Goal: Book appointment/travel/reservation

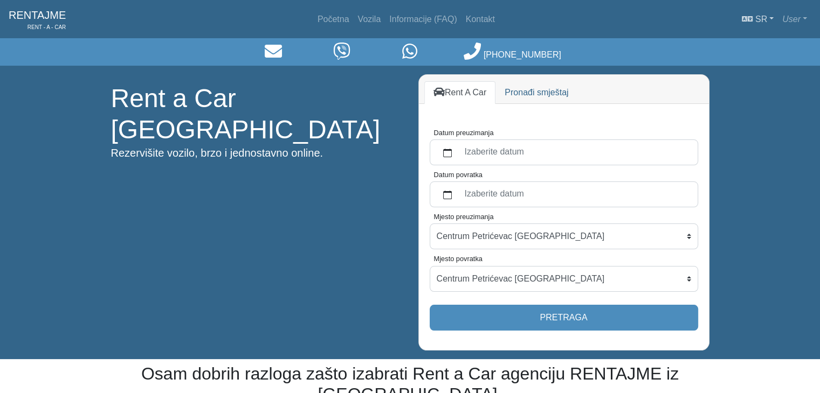
click at [771, 15] on link "sr" at bounding box center [757, 20] width 40 height 22
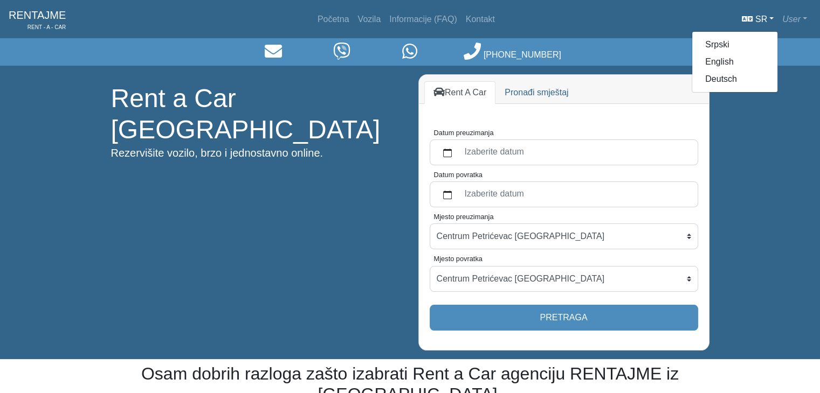
click at [563, 19] on div "Početna Vozila Informacije (FAQ) Kontakt sr Srpski English Deutsch User Profile…" at bounding box center [442, 20] width 737 height 22
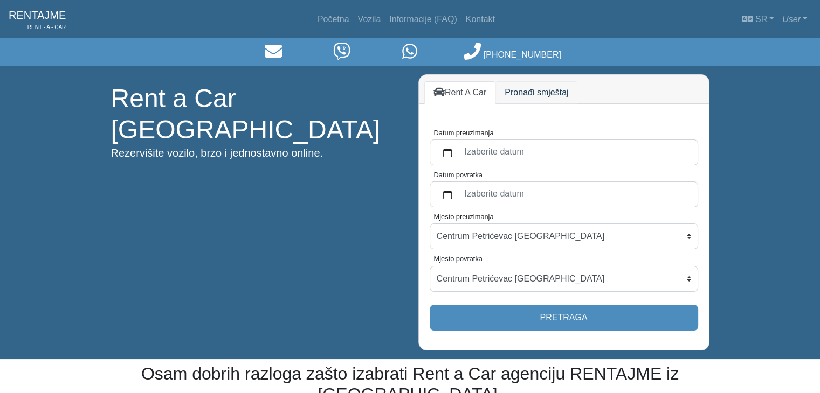
click at [519, 84] on link "Pronađi smještaj" at bounding box center [536, 92] width 82 height 23
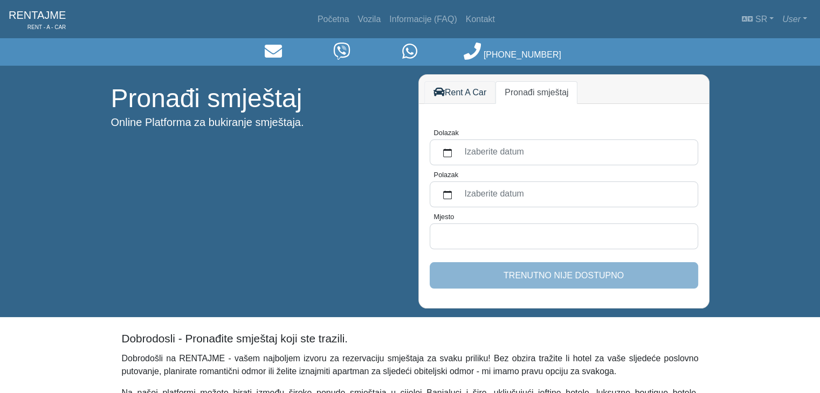
click at [475, 89] on link "Rent A Car" at bounding box center [460, 92] width 72 height 23
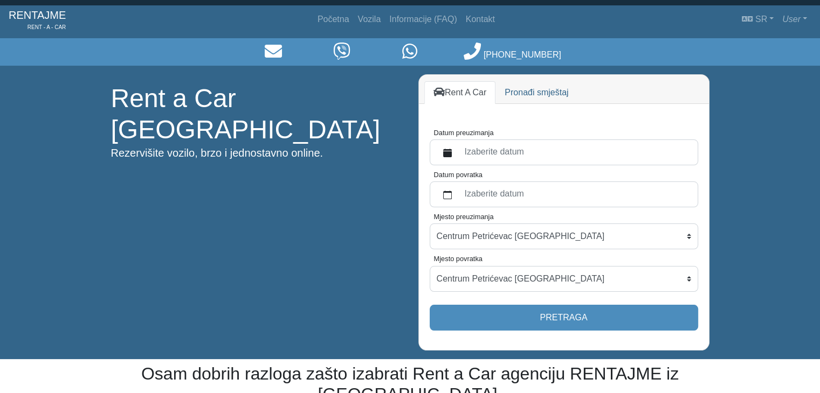
click at [514, 154] on label "Izaberite datum" at bounding box center [574, 152] width 233 height 19
click at [458, 154] on button "Datum preuzimanja" at bounding box center [447, 152] width 22 height 19
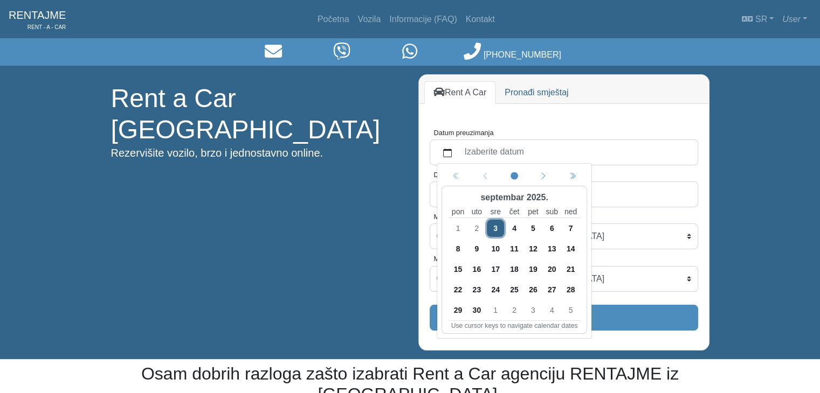
click at [493, 228] on span "3" at bounding box center [495, 228] width 17 height 17
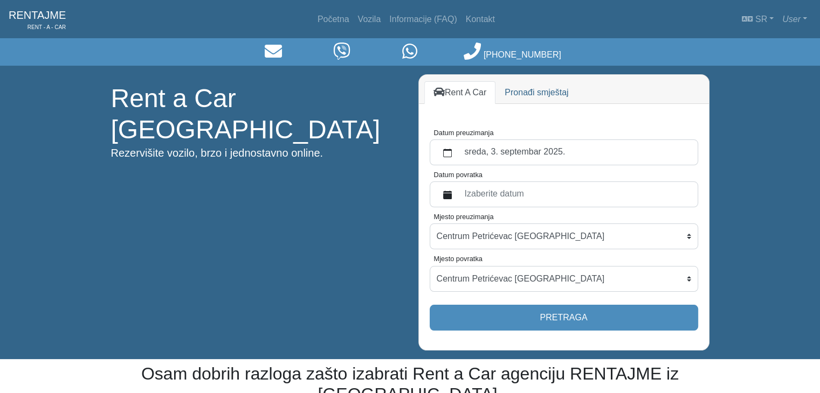
click at [488, 195] on label "Izaberite datum" at bounding box center [574, 194] width 233 height 19
click at [458, 195] on button "Datum povratka" at bounding box center [447, 194] width 22 height 19
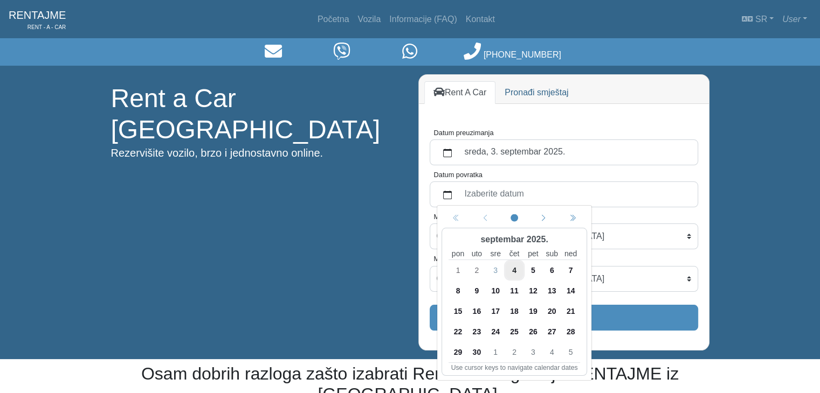
click at [514, 290] on span "11" at bounding box center [513, 290] width 17 height 17
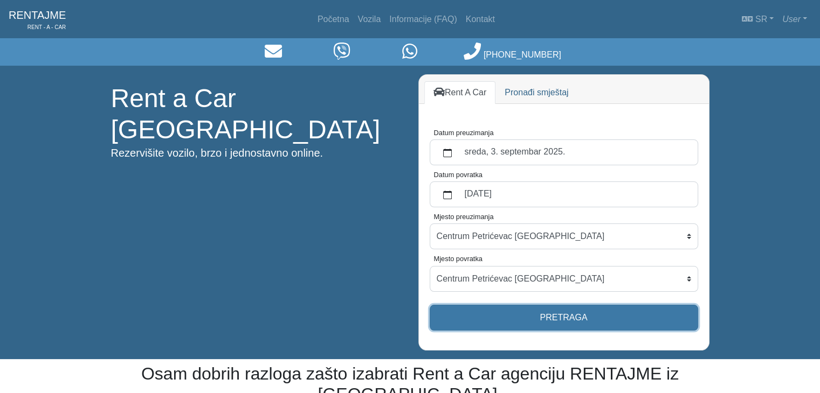
click at [557, 313] on button "Pretraga" at bounding box center [563, 318] width 268 height 26
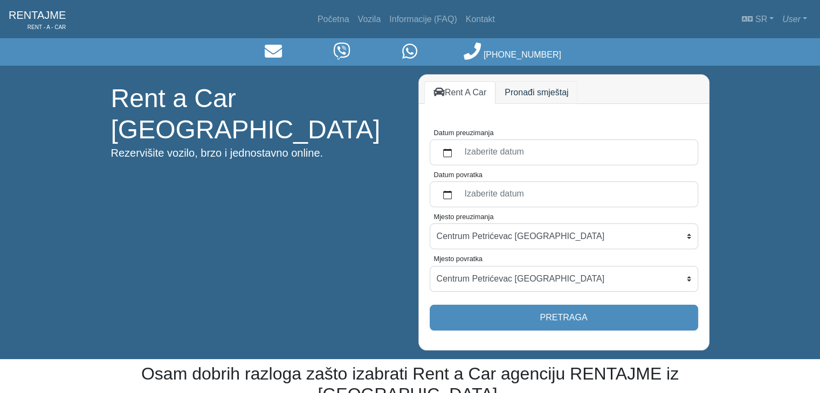
click at [538, 93] on link "Pronađi smještaj" at bounding box center [536, 92] width 82 height 23
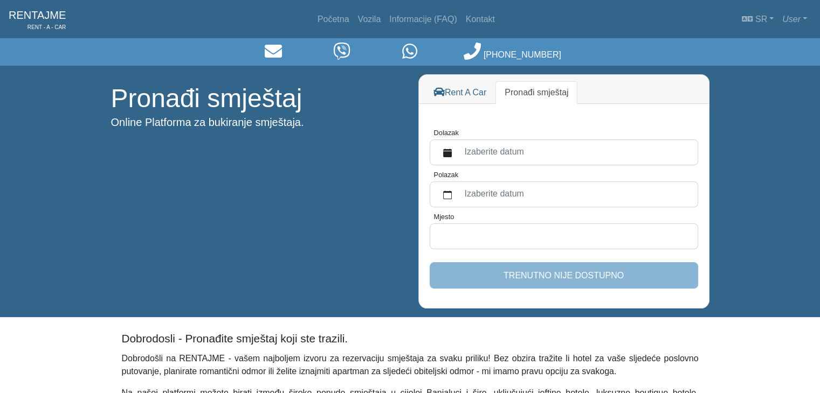
click at [508, 156] on label "Izaberite datum" at bounding box center [574, 152] width 233 height 19
click at [458, 156] on button "Dolazak" at bounding box center [447, 152] width 22 height 19
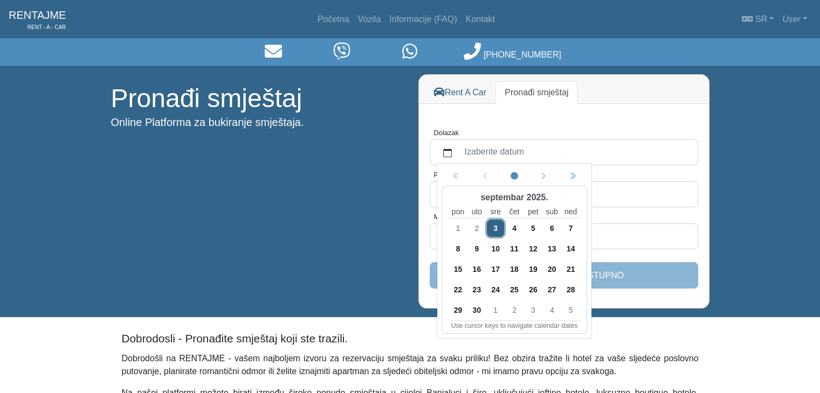
click at [493, 220] on span "3" at bounding box center [495, 228] width 17 height 17
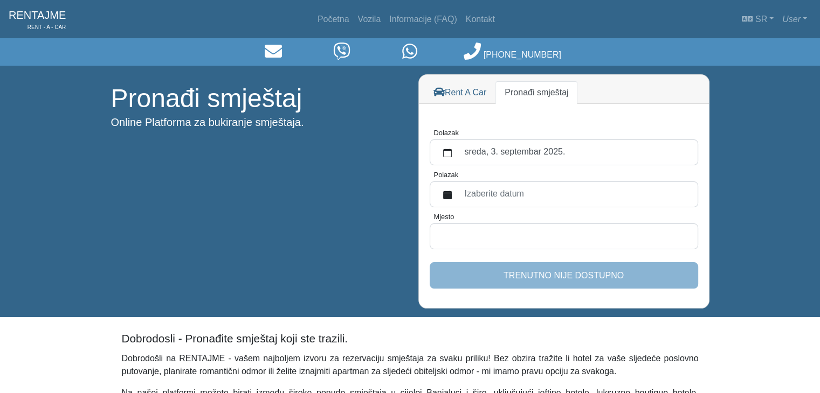
click at [502, 195] on label "Izaberite datum" at bounding box center [574, 194] width 233 height 19
click at [458, 195] on button "Polazak" at bounding box center [447, 194] width 22 height 19
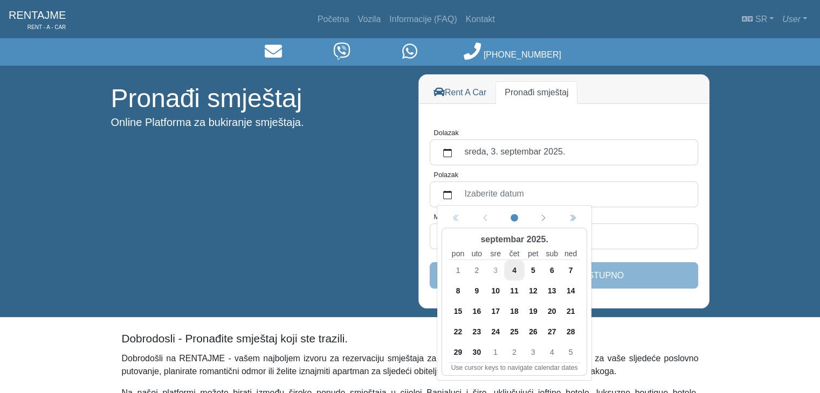
click at [549, 268] on span "6" at bounding box center [551, 270] width 17 height 17
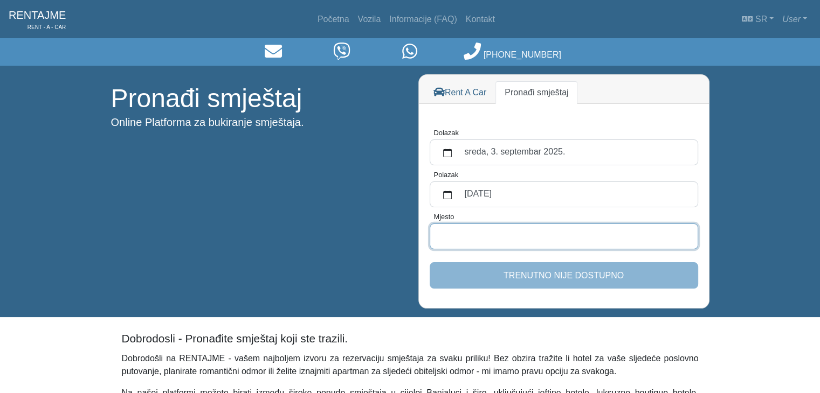
click at [493, 225] on input "Mjesto" at bounding box center [563, 237] width 268 height 26
type input "banjaluka"
drag, startPoint x: 490, startPoint y: 231, endPoint x: 358, endPoint y: 184, distance: 140.4
click at [358, 184] on div "Pronađi smještaj Online Platforma za bukiranje smještaja. Rent A Car Pronađi sm…" at bounding box center [410, 192] width 614 height 252
